Goal: Entertainment & Leisure: Consume media (video, audio)

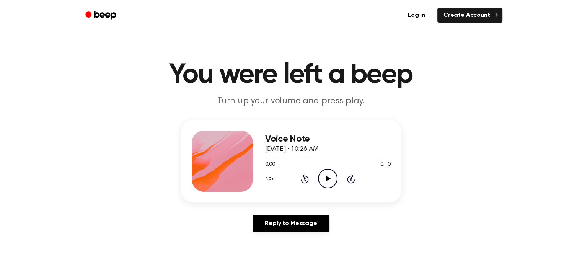
click at [327, 177] on icon at bounding box center [328, 178] width 4 height 5
click at [331, 179] on icon "Play Audio" at bounding box center [328, 179] width 20 height 20
click at [330, 173] on icon "Play Audio" at bounding box center [328, 179] width 20 height 20
click at [321, 181] on icon "Play Audio" at bounding box center [328, 179] width 20 height 20
click at [327, 176] on icon "Play Audio" at bounding box center [328, 179] width 20 height 20
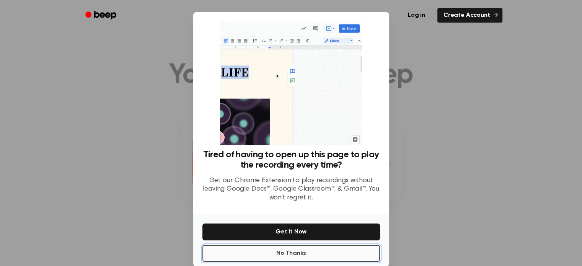
click at [284, 252] on button "No Thanks" at bounding box center [290, 253] width 177 height 17
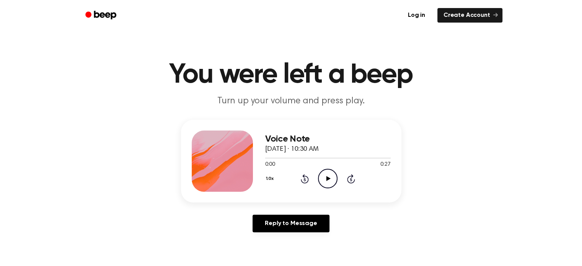
click at [329, 176] on icon "Play Audio" at bounding box center [328, 179] width 20 height 20
click at [333, 178] on icon "Play Audio" at bounding box center [328, 179] width 20 height 20
click at [324, 179] on icon "Play Audio" at bounding box center [328, 179] width 20 height 20
click at [327, 173] on icon "Play Audio" at bounding box center [328, 179] width 20 height 20
click at [326, 177] on icon "Play Audio" at bounding box center [328, 179] width 20 height 20
